Goal: Task Accomplishment & Management: Complete application form

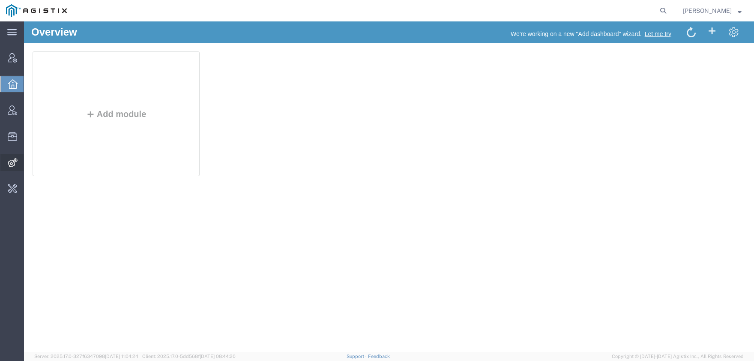
click at [30, 164] on span "Integrations" at bounding box center [27, 162] width 6 height 17
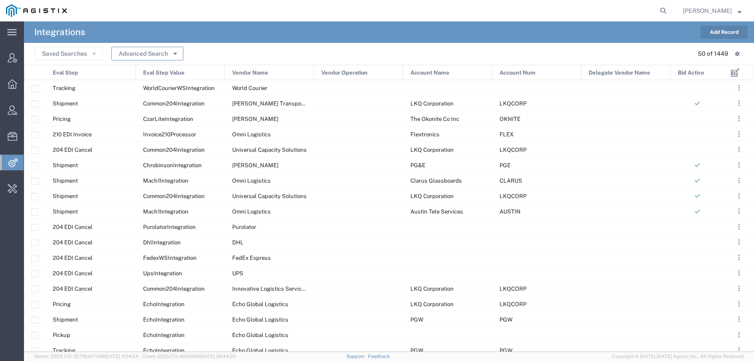
click at [144, 56] on button "Advanced Search" at bounding box center [147, 54] width 72 height 14
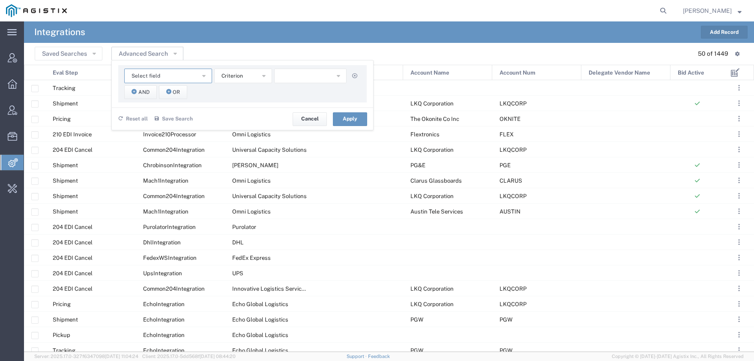
click at [151, 80] on button "Select field" at bounding box center [168, 76] width 88 height 15
click at [158, 137] on span "Eval Step Value" at bounding box center [168, 140] width 86 height 11
click at [290, 78] on button "button" at bounding box center [310, 76] width 72 height 15
type input "dhlrest"
click at [296, 103] on span "DhlRestIntegration" at bounding box center [310, 104] width 71 height 11
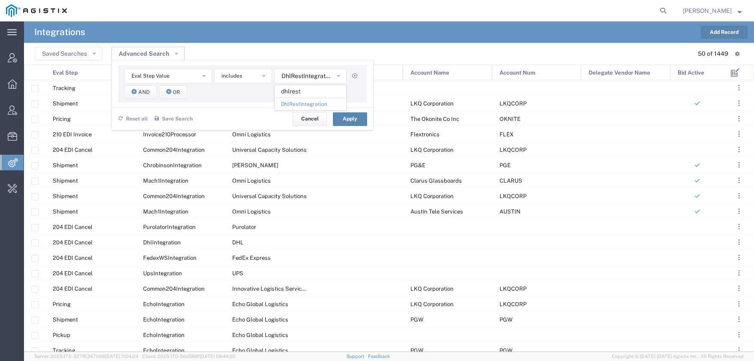
click at [348, 117] on button "Apply" at bounding box center [350, 119] width 34 height 14
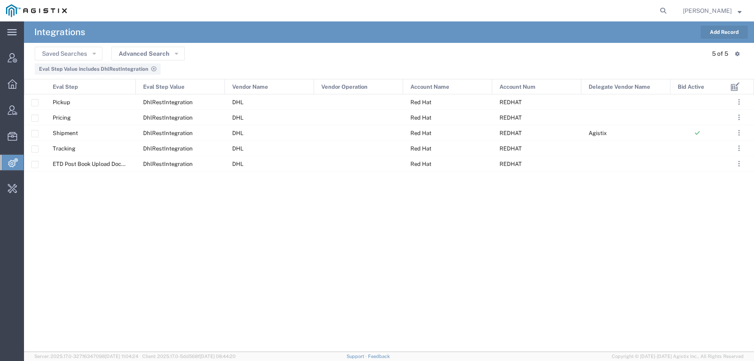
drag, startPoint x: 330, startPoint y: 33, endPoint x: 746, endPoint y: 27, distance: 416.2
click at [746, 27] on agx-page-header "Integrations Add Record" at bounding box center [389, 31] width 730 height 21
click at [722, 38] on button "Add Record" at bounding box center [724, 32] width 47 height 13
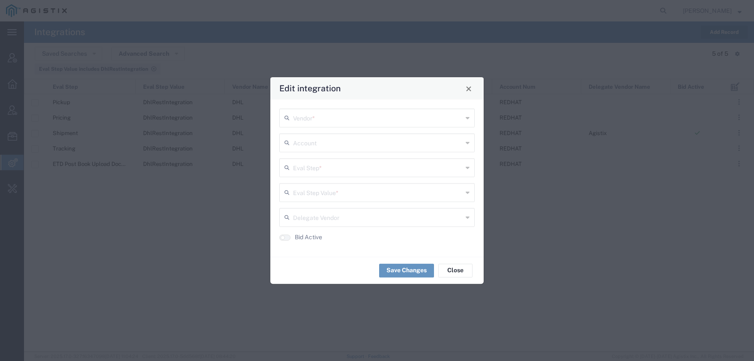
click at [324, 114] on input "text" at bounding box center [378, 117] width 170 height 15
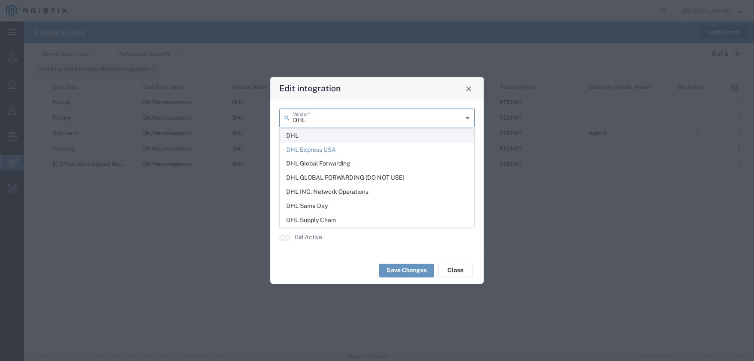
type input "DHL"
click at [311, 133] on span "DHL" at bounding box center [377, 135] width 194 height 13
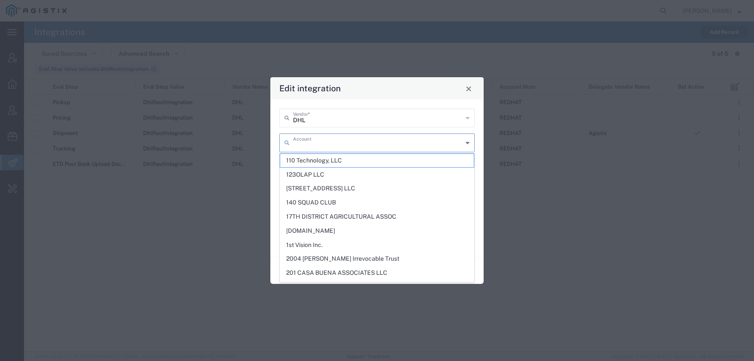
click at [308, 144] on input "text" at bounding box center [378, 142] width 170 height 15
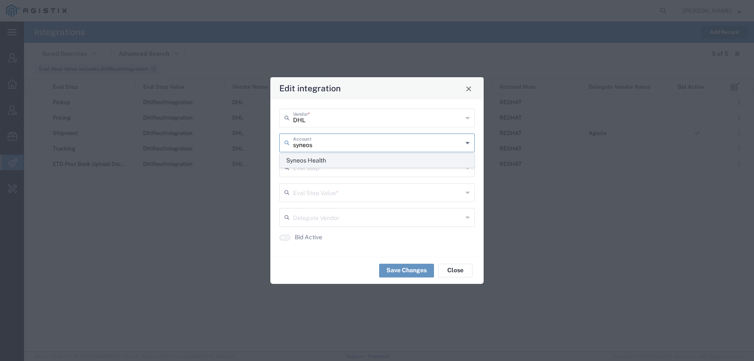
click at [304, 161] on span "Syneos Health" at bounding box center [377, 160] width 194 height 13
type input "Syneos Health"
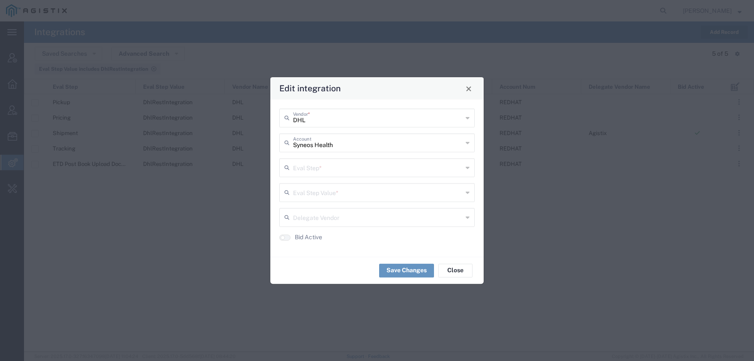
click at [297, 166] on input "text" at bounding box center [378, 166] width 170 height 15
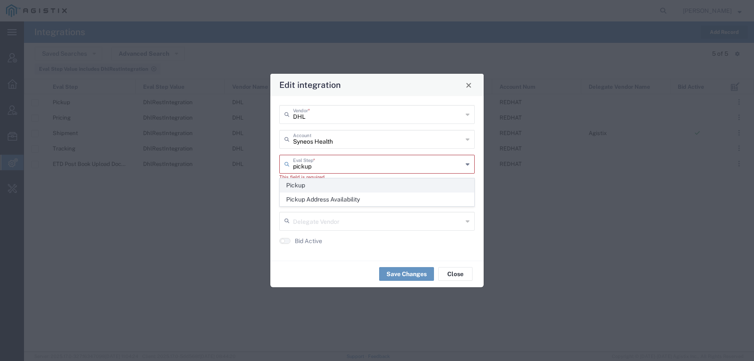
click at [300, 190] on span "Pickup" at bounding box center [377, 185] width 194 height 13
type input "Pickup"
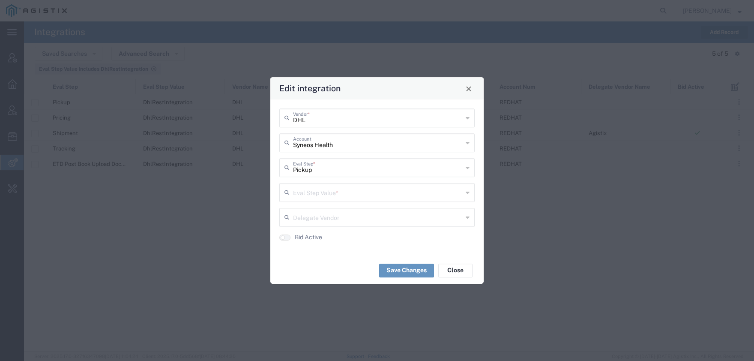
click at [303, 198] on input "text" at bounding box center [378, 191] width 170 height 15
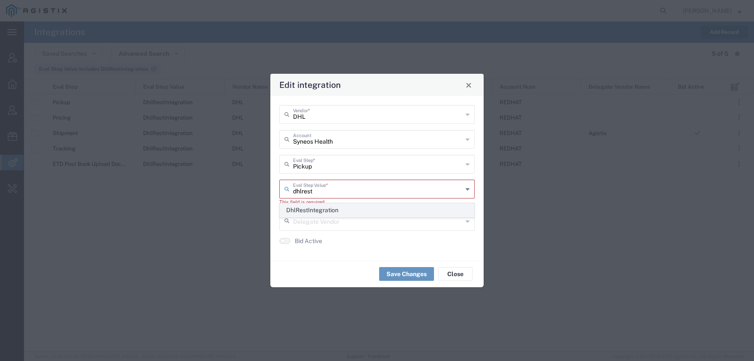
click at [300, 216] on span "DhlRestIntegration" at bounding box center [377, 210] width 194 height 13
type input "DhlRestIntegration"
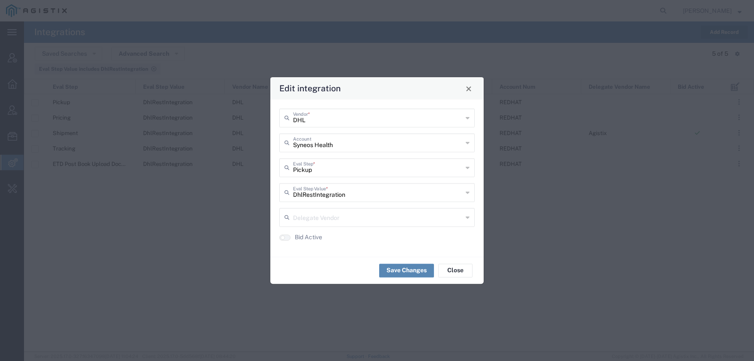
click at [408, 272] on button "Save Changes" at bounding box center [406, 271] width 55 height 14
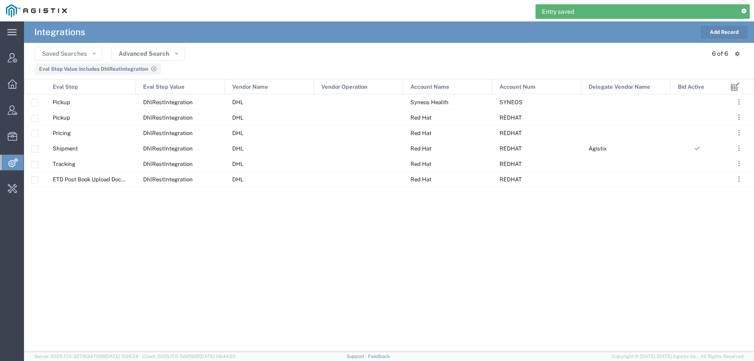
click at [705, 33] on button "Add Record" at bounding box center [724, 32] width 47 height 13
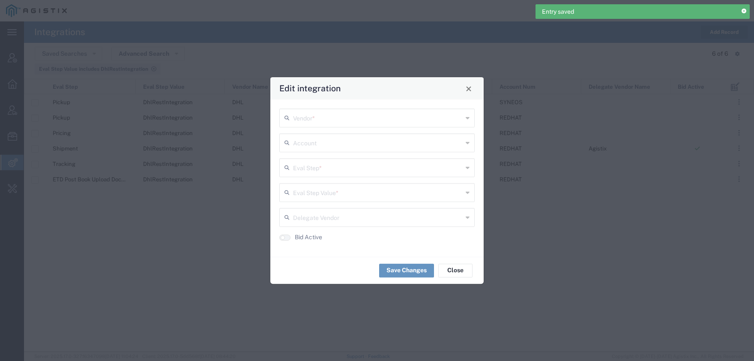
click at [341, 116] on input "text" at bounding box center [378, 117] width 170 height 15
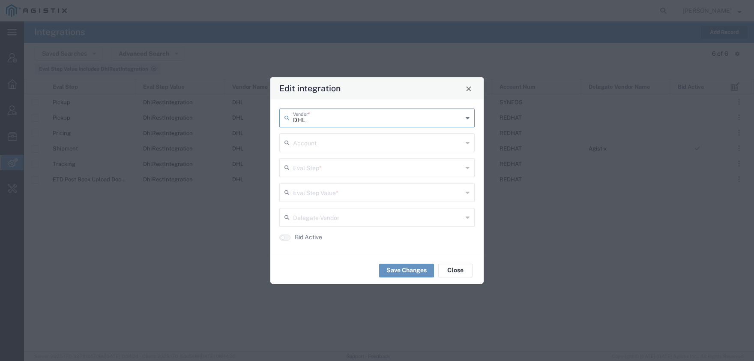
type input "DHL"
type input "1"
type input "Syneos Health"
type input "Pricing"
type input "DhlRestIntegration"
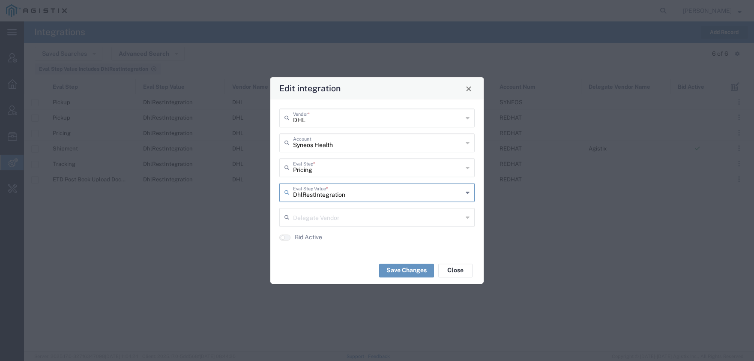
drag, startPoint x: 338, startPoint y: 110, endPoint x: 338, endPoint y: 147, distance: 36.9
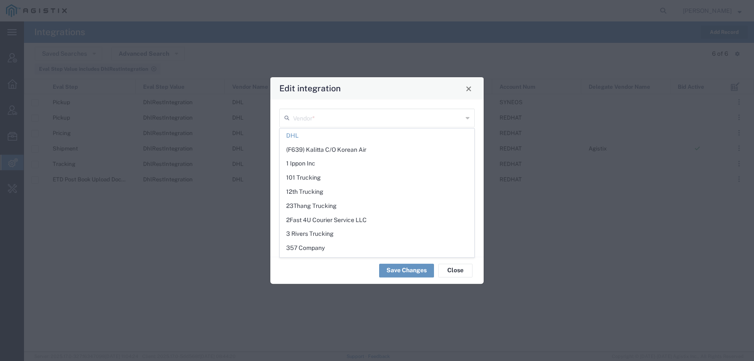
click at [343, 271] on div "Save Changes Close" at bounding box center [376, 270] width 213 height 27
type input "DHL"
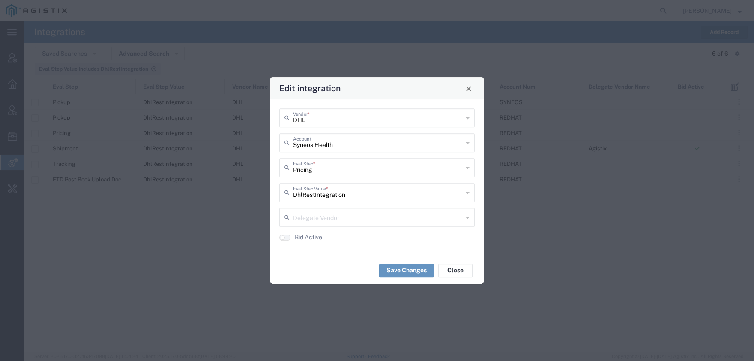
click at [384, 264] on div "Save Changes Close" at bounding box center [376, 270] width 213 height 27
click at [384, 270] on button "Save Changes" at bounding box center [406, 271] width 55 height 14
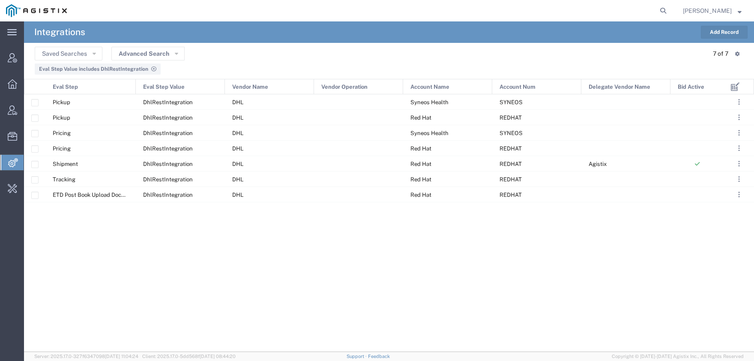
click at [723, 38] on button "Add Record" at bounding box center [724, 32] width 47 height 13
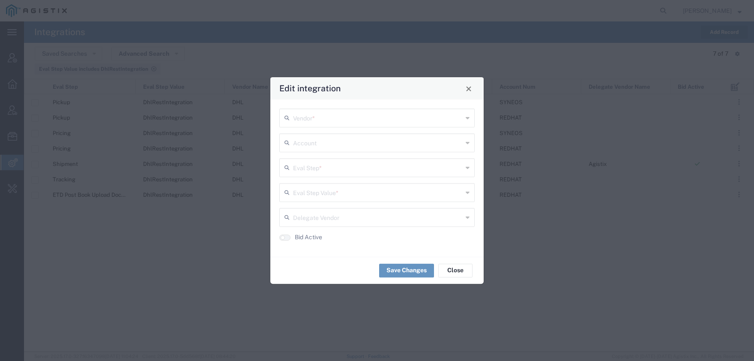
click at [322, 114] on input "text" at bounding box center [378, 117] width 170 height 15
type input "DHL"
type input "Syneos Health"
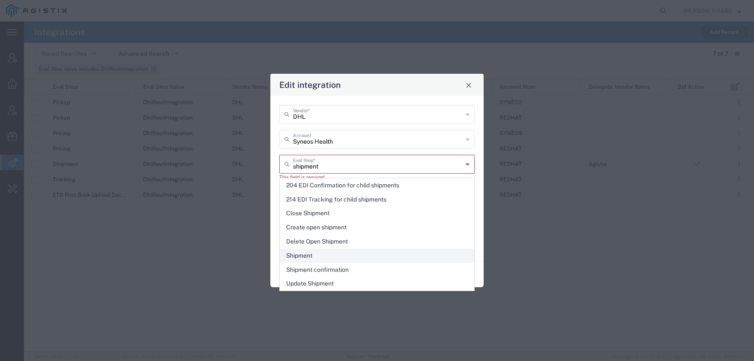
click at [294, 253] on span "Shipment" at bounding box center [377, 255] width 194 height 13
type input "Shipment"
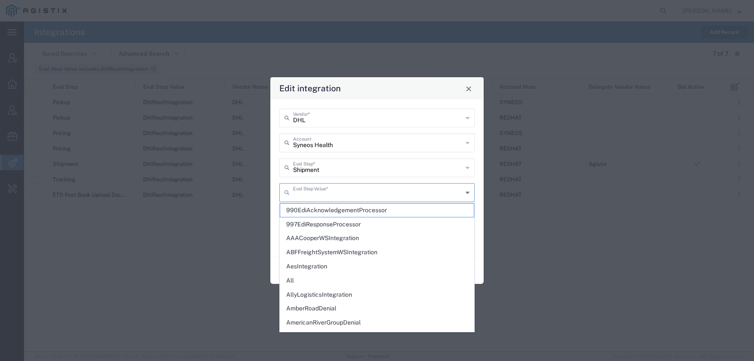
click at [305, 193] on input "text" at bounding box center [378, 191] width 170 height 15
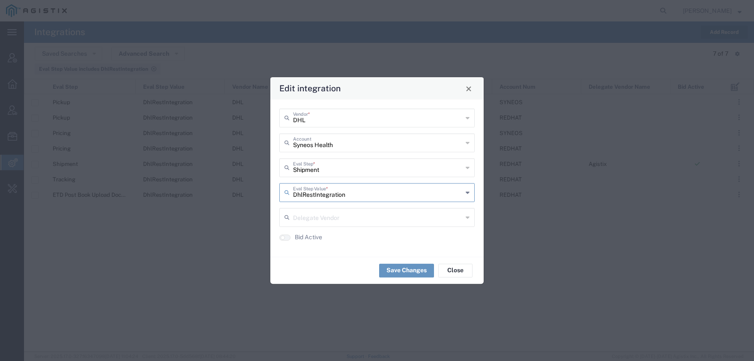
type input "DhlRestIntegration"
click at [297, 236] on span "Agistix" at bounding box center [377, 234] width 194 height 13
type input "Agistix"
click at [291, 242] on agx-switch-control "Bid Active" at bounding box center [300, 237] width 43 height 9
click at [282, 238] on small "button" at bounding box center [283, 237] width 4 height 4
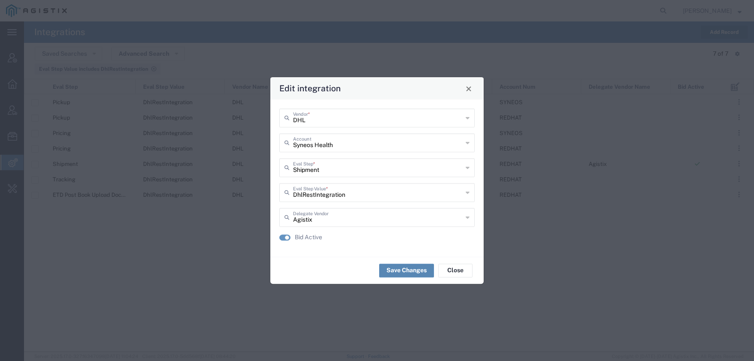
click at [404, 267] on button "Save Changes" at bounding box center [406, 271] width 55 height 14
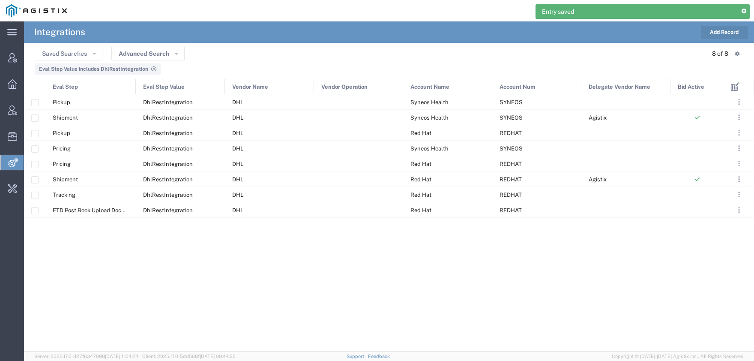
click at [708, 34] on button "Add Record" at bounding box center [724, 32] width 47 height 13
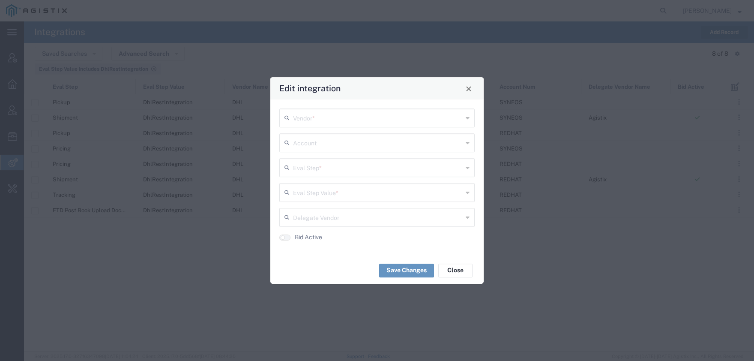
click at [342, 116] on input "text" at bounding box center [378, 117] width 170 height 15
type input "DHL"
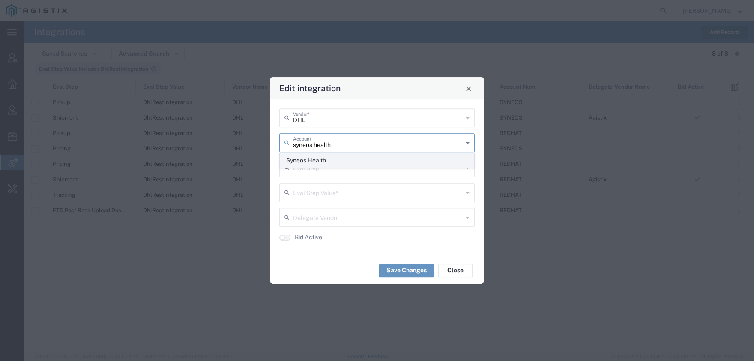
click at [321, 159] on span "Syneos Health" at bounding box center [377, 160] width 194 height 13
type input "Syneos Health"
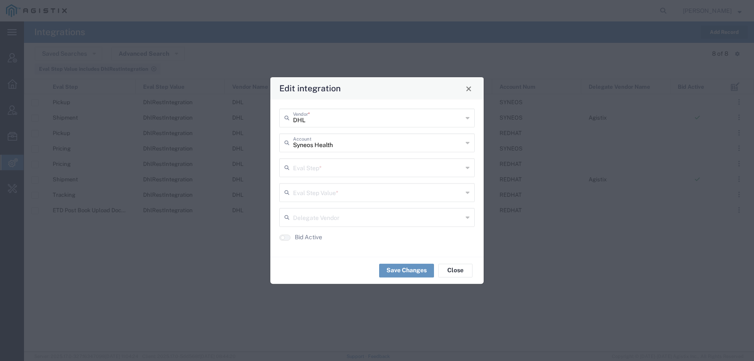
click at [321, 165] on input "text" at bounding box center [378, 166] width 170 height 15
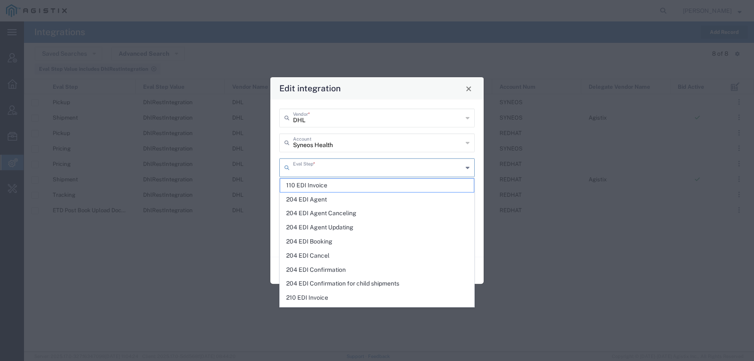
type input "s"
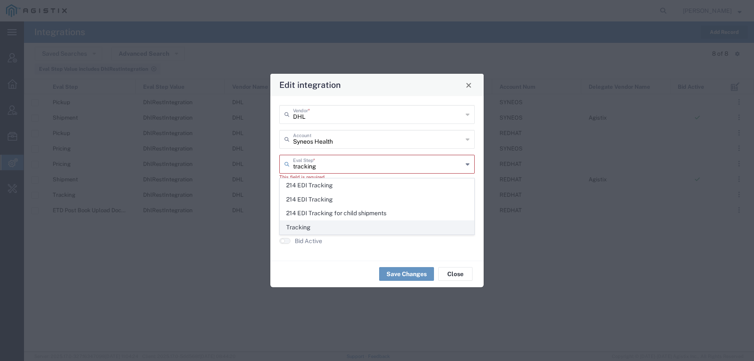
click at [326, 227] on span "Tracking" at bounding box center [377, 227] width 194 height 13
type input "Tracking"
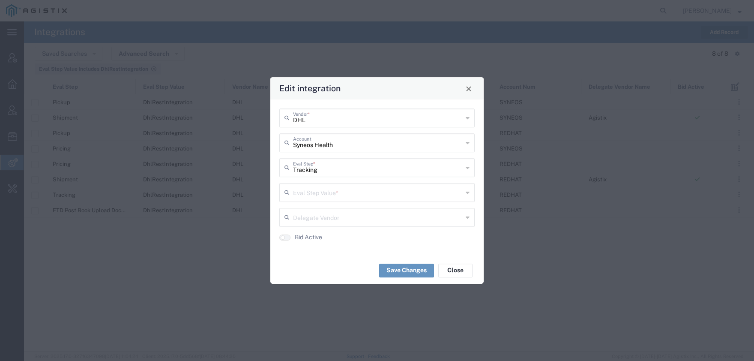
click at [315, 195] on input "text" at bounding box center [378, 191] width 170 height 15
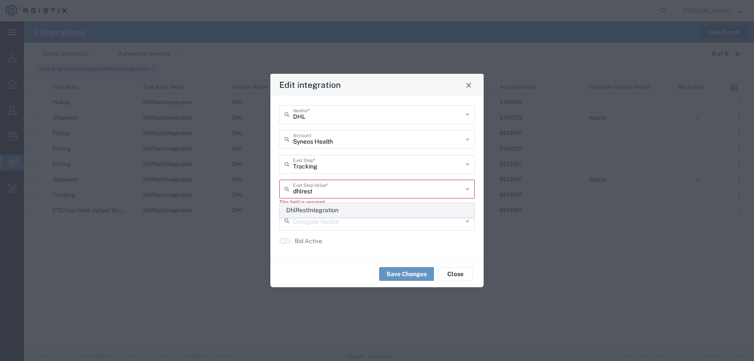
click at [309, 211] on span "DhlRestIntegration" at bounding box center [377, 210] width 194 height 13
type input "DhlRestIntegration"
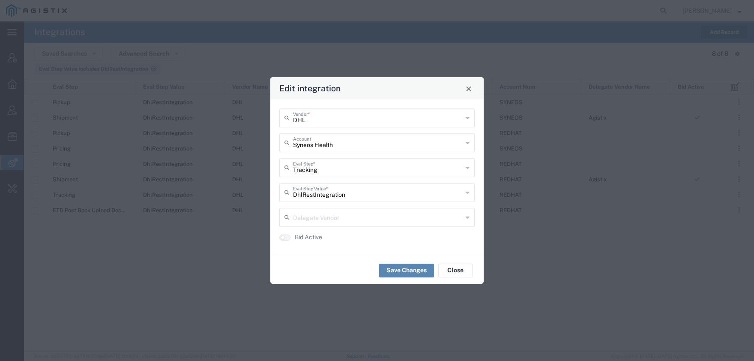
click at [395, 271] on button "Save Changes" at bounding box center [406, 271] width 55 height 14
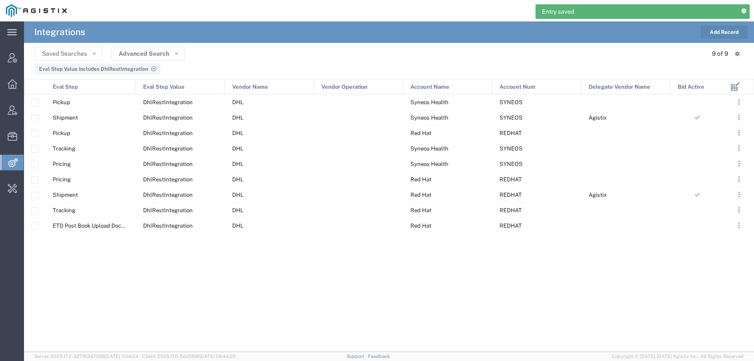
click at [721, 33] on button "Add Record" at bounding box center [724, 32] width 47 height 13
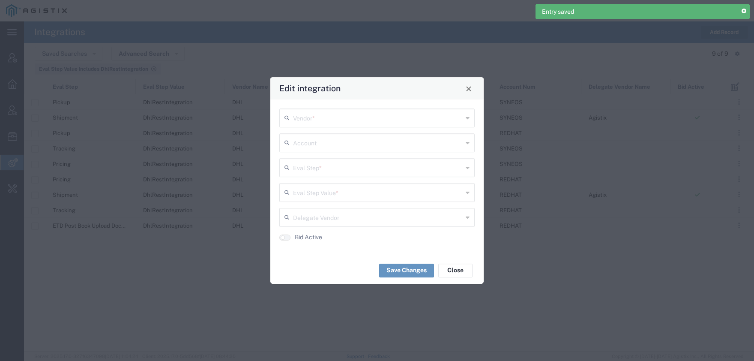
click at [330, 120] on input "text" at bounding box center [378, 117] width 170 height 15
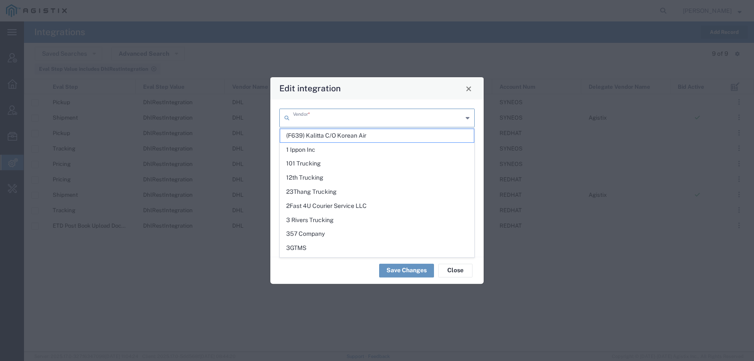
type input "e"
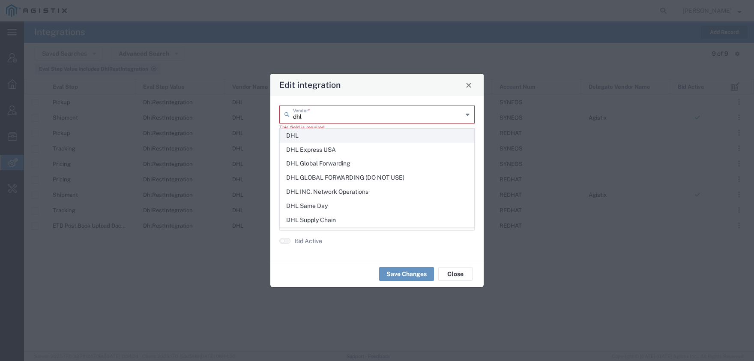
click at [319, 139] on span "DHL" at bounding box center [377, 135] width 194 height 13
type input "DHL"
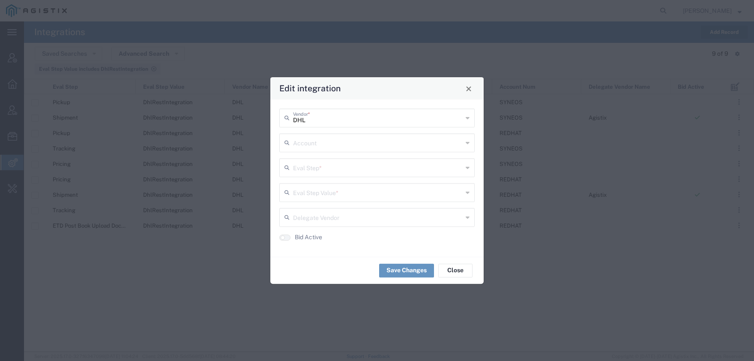
click at [308, 145] on input "text" at bounding box center [378, 142] width 170 height 15
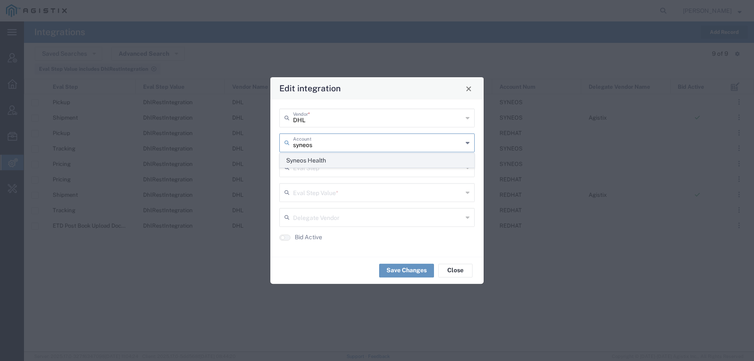
click at [310, 159] on span "Syneos Health" at bounding box center [377, 160] width 194 height 13
type input "Syneos Health"
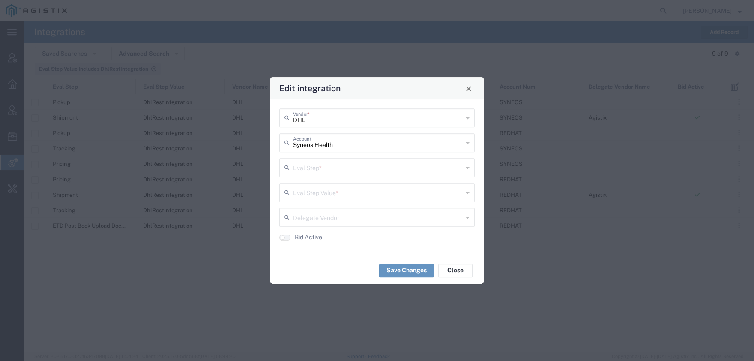
click at [304, 170] on input "text" at bounding box center [378, 166] width 170 height 15
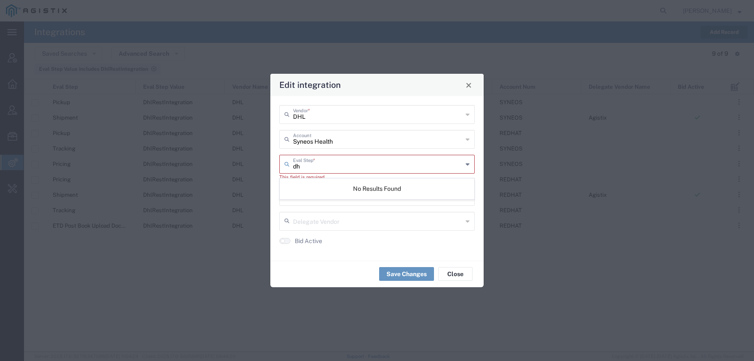
type input "d"
click at [316, 191] on span "ETD Post Book Upload Documents" at bounding box center [377, 185] width 194 height 13
type input "ETD Post Book Upload Documents"
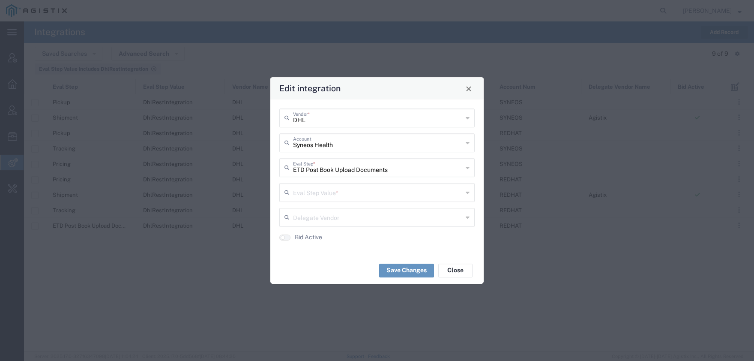
click at [317, 195] on input "text" at bounding box center [378, 191] width 170 height 15
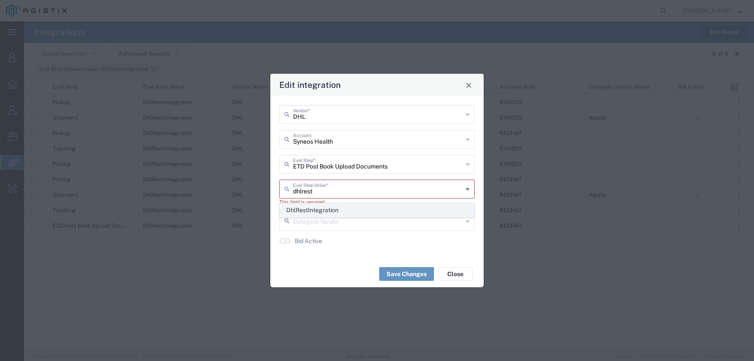
click at [315, 210] on span "DhlRestIntegration" at bounding box center [377, 210] width 194 height 13
type input "DhlRestIntegration"
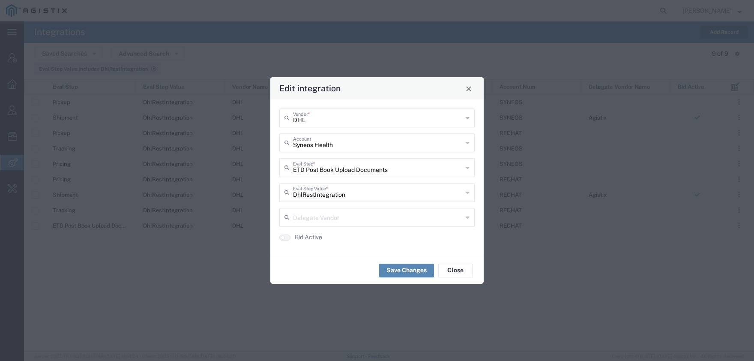
click at [393, 270] on button "Save Changes" at bounding box center [406, 271] width 55 height 14
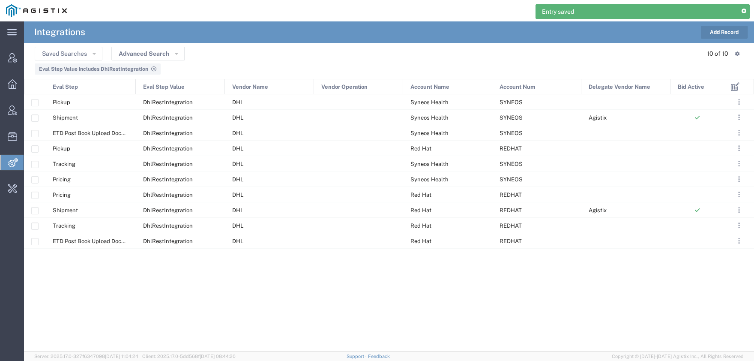
click at [515, 92] on span "Account Num" at bounding box center [518, 86] width 36 height 15
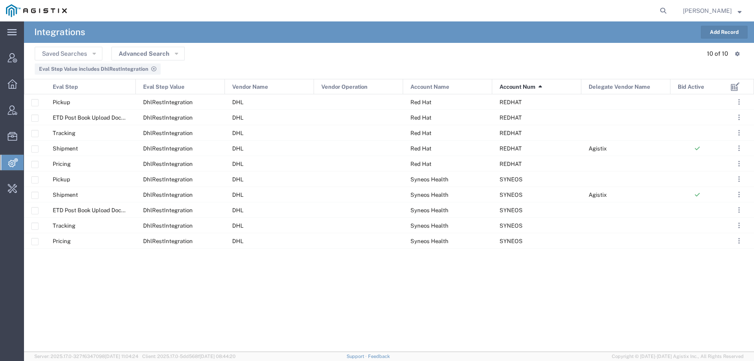
click at [93, 87] on div "Eval Step" at bounding box center [91, 86] width 90 height 15
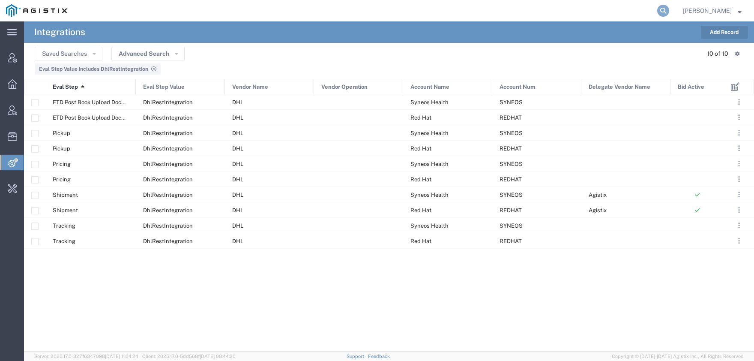
click at [669, 14] on icon at bounding box center [663, 11] width 12 height 12
